Goal: Transaction & Acquisition: Purchase product/service

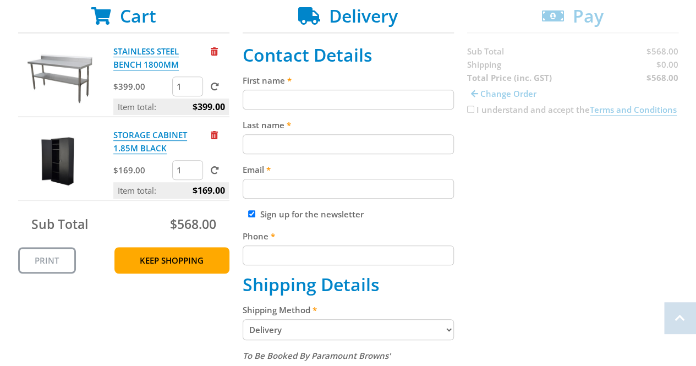
scroll to position [220, 0]
click at [214, 49] on span "Remove from cart" at bounding box center [214, 51] width 7 height 8
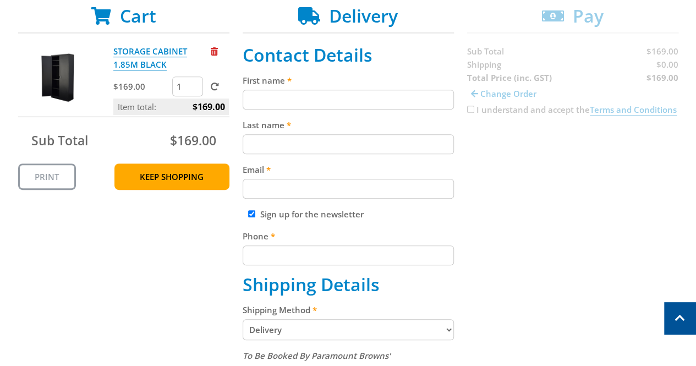
click at [309, 101] on input "First name" at bounding box center [347, 100] width 211 height 20
type input "w"
type input "William"
type input "Ireland"
type input "W"
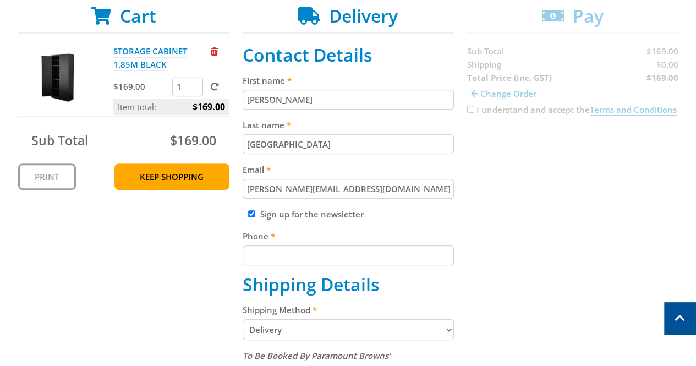
type input "william.ireland@volgren.com.au"
click at [251, 213] on input "Sign up for the newsletter" at bounding box center [251, 213] width 7 height 7
checkbox input "false"
click at [315, 261] on input "Phone" at bounding box center [347, 255] width 211 height 20
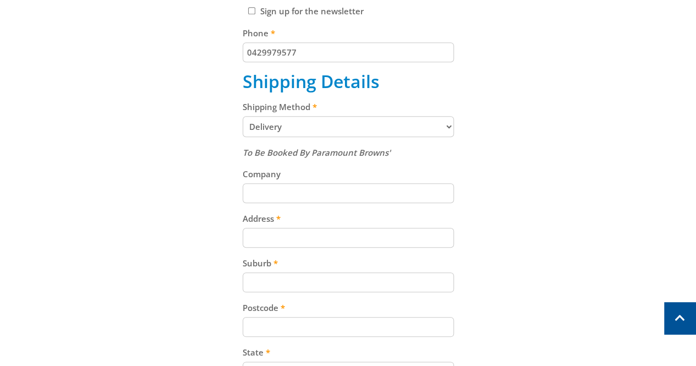
scroll to position [440, 0]
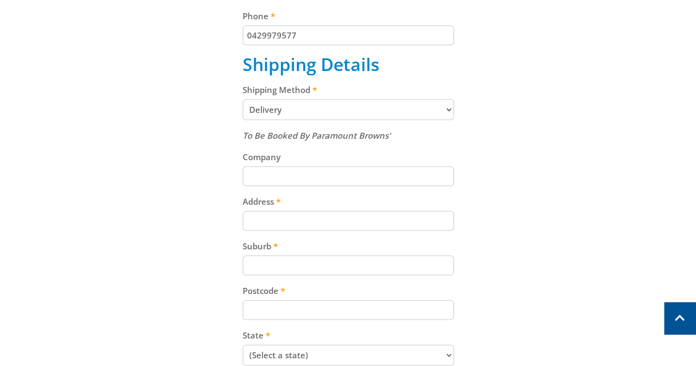
type input "0429979577"
click at [342, 114] on select "Pickup from Gepps Cross Delivery" at bounding box center [347, 109] width 211 height 21
click at [242, 99] on select "Pickup from Gepps Cross Delivery" at bounding box center [347, 109] width 211 height 21
click at [326, 174] on input "Company" at bounding box center [347, 176] width 211 height 20
type input "Volgren"
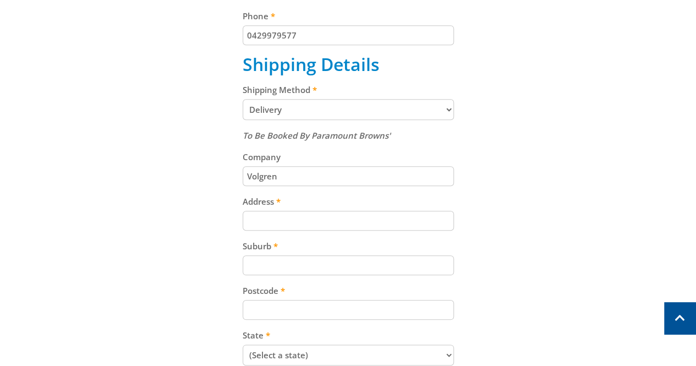
click at [351, 217] on input "Address" at bounding box center [347, 221] width 211 height 20
click at [312, 224] on input "1/108 glenroy" at bounding box center [347, 221] width 211 height 20
click at [274, 220] on input "1/108 glenroy Street" at bounding box center [347, 221] width 211 height 20
type input "1/108 Glenroy Street"
click at [398, 262] on input "Suburb" at bounding box center [347, 265] width 211 height 20
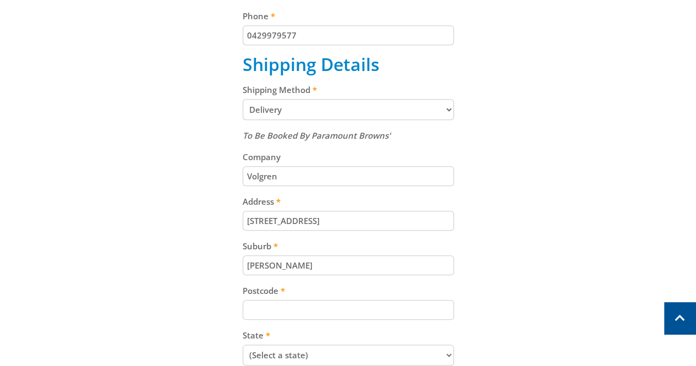
click at [251, 264] on input "pennington" at bounding box center [347, 265] width 211 height 20
type input "Pennington"
drag, startPoint x: 8, startPoint y: 273, endPoint x: -15, endPoint y: 262, distance: 25.8
click at [294, 308] on input "Postcode" at bounding box center [347, 310] width 211 height 20
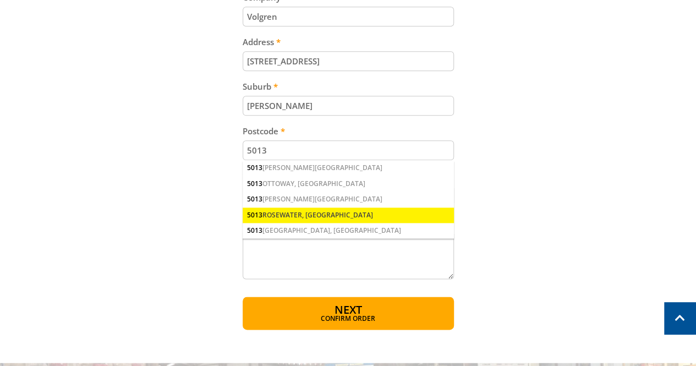
scroll to position [605, 0]
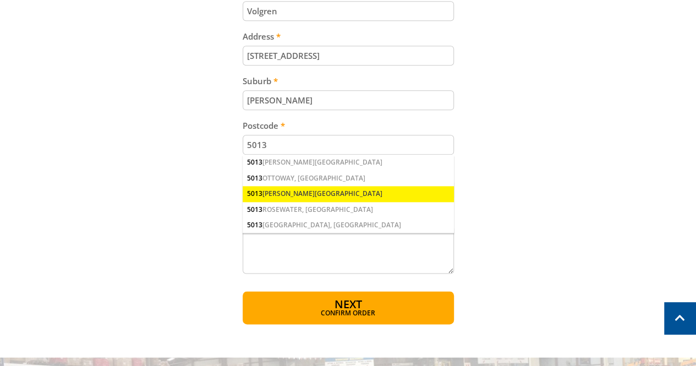
type input "5013"
click at [310, 192] on div "5013 PENNINGTON, SA" at bounding box center [347, 193] width 211 height 15
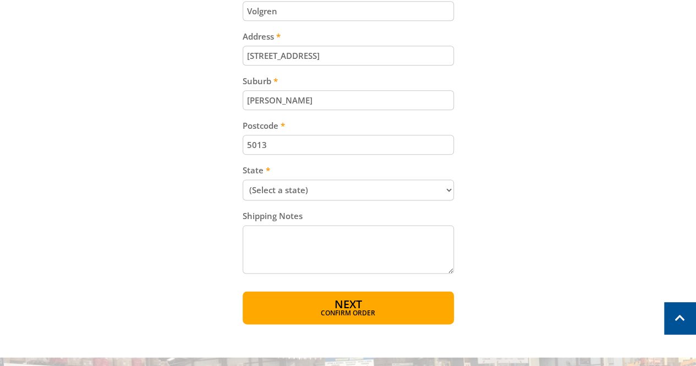
click at [328, 185] on select "(Select a state) South Australia Victoria New South Wales Queensland Western Au…" at bounding box center [347, 189] width 211 height 21
select select "SA"
click at [242, 179] on select "(Select a state) South Australia Victoria New South Wales Queensland Western Au…" at bounding box center [347, 189] width 211 height 21
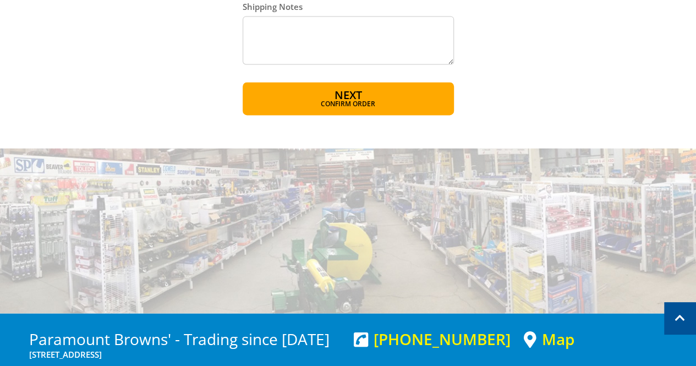
scroll to position [825, 0]
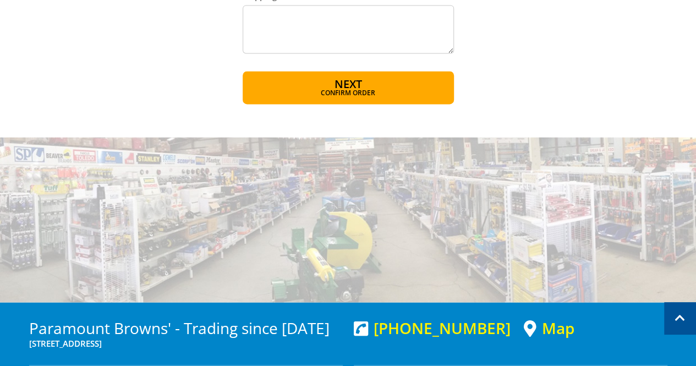
click at [352, 87] on span "Next" at bounding box center [347, 83] width 27 height 15
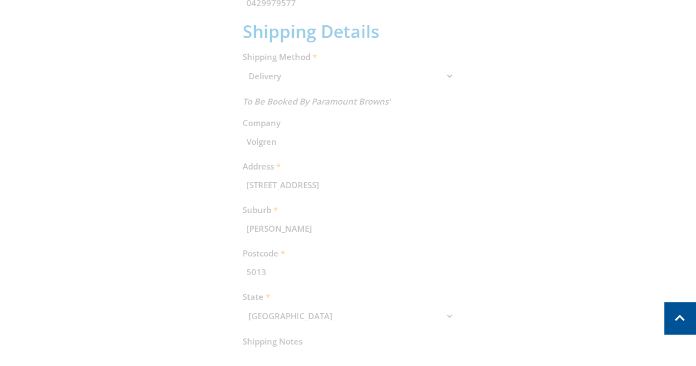
scroll to position [225, 0]
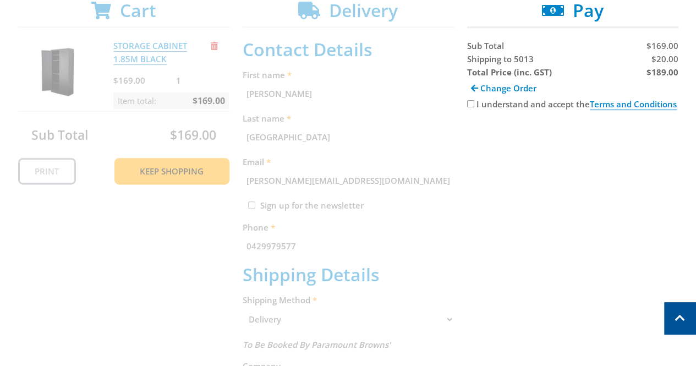
click at [470, 103] on input "I understand and accept the Terms and Conditions" at bounding box center [470, 103] width 7 height 7
checkbox input "true"
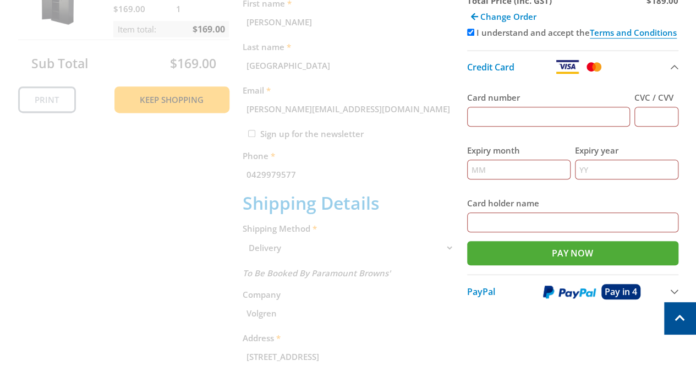
scroll to position [280, 0]
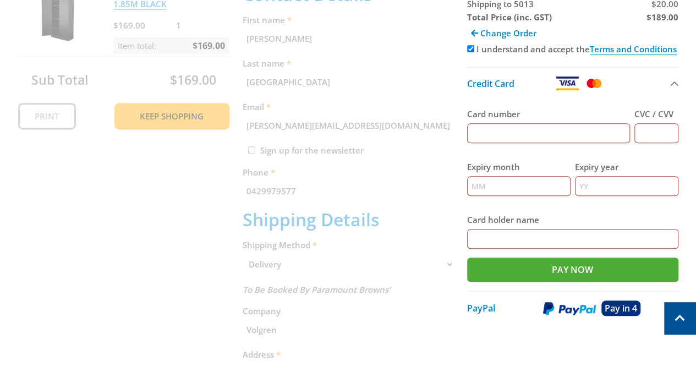
click at [544, 135] on input "Card number" at bounding box center [548, 133] width 163 height 20
type input "4864912001025884"
click at [649, 129] on input "CVC / CVV" at bounding box center [656, 133] width 44 height 20
type input "964"
click at [538, 191] on input "Expiry month" at bounding box center [518, 186] width 103 height 20
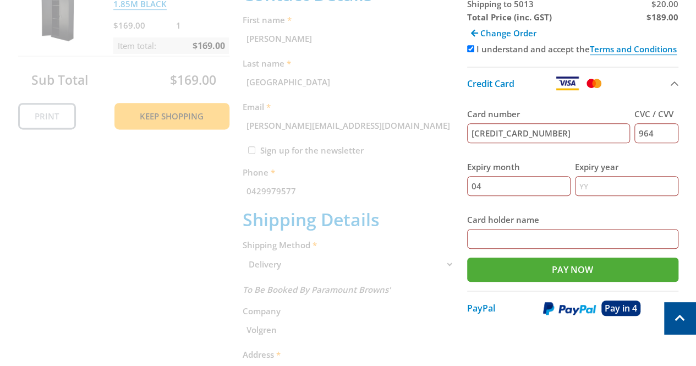
type input "04"
type input "26"
click at [545, 241] on input "Card holder name" at bounding box center [572, 239] width 211 height 20
type input "Brett Sweet"
click at [581, 272] on input "Pay Now" at bounding box center [572, 269] width 211 height 24
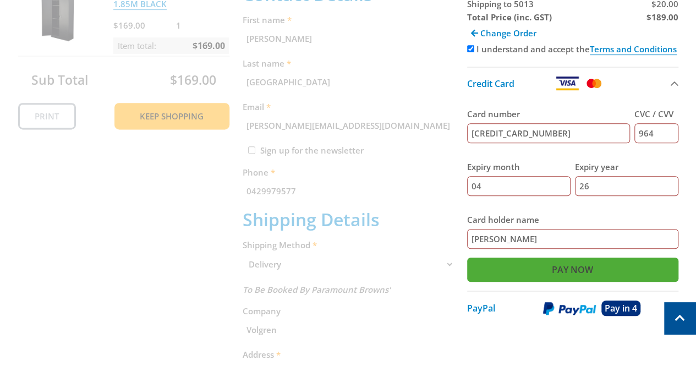
type input "Paying..."
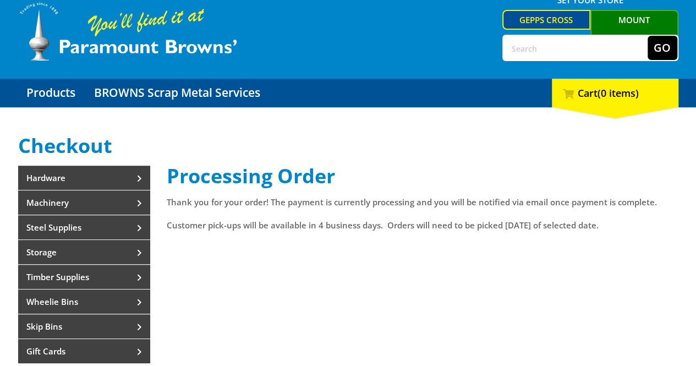
scroll to position [55, 0]
